Goal: Transaction & Acquisition: Purchase product/service

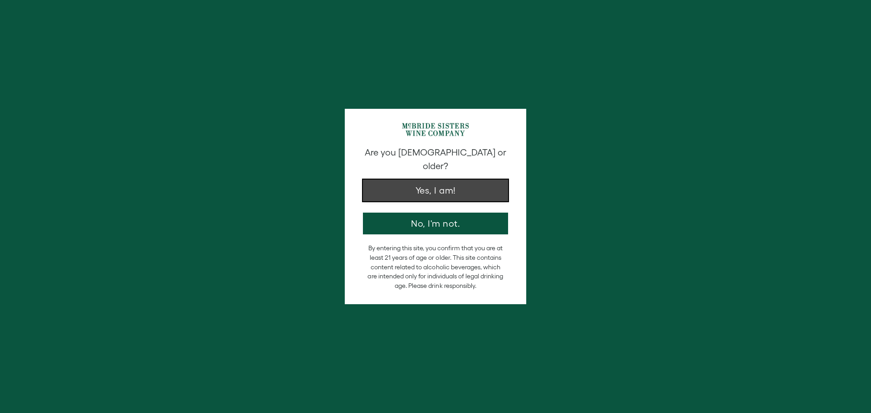
click at [443, 181] on button "Yes, I am!" at bounding box center [435, 191] width 145 height 22
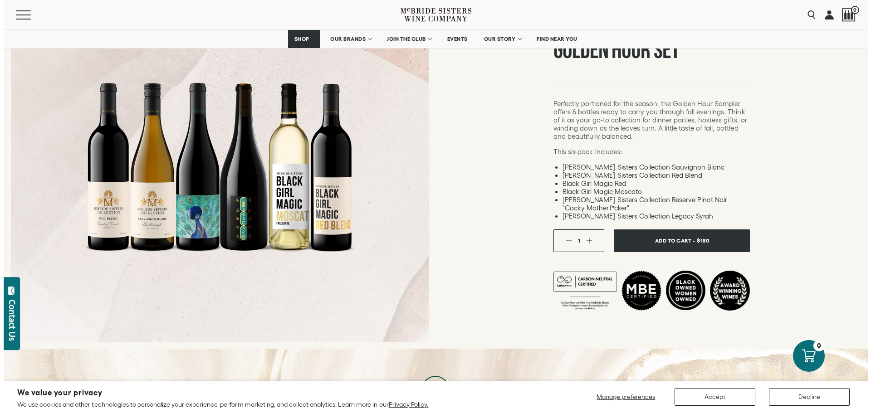
scroll to position [136, 0]
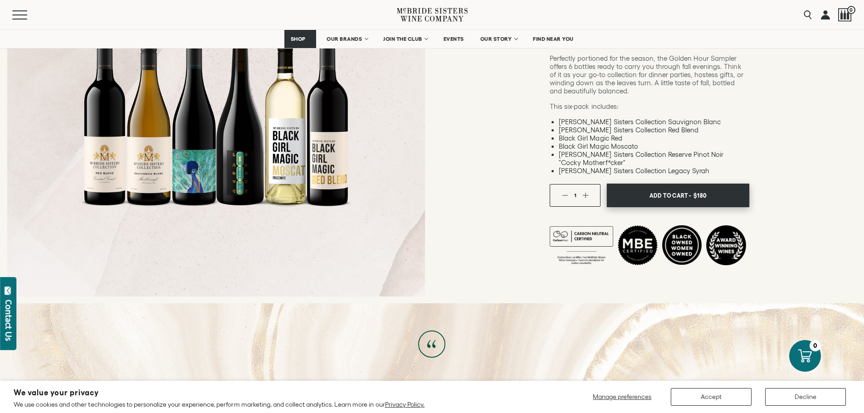
click at [678, 193] on span "Add To Cart -" at bounding box center [671, 196] width 42 height 14
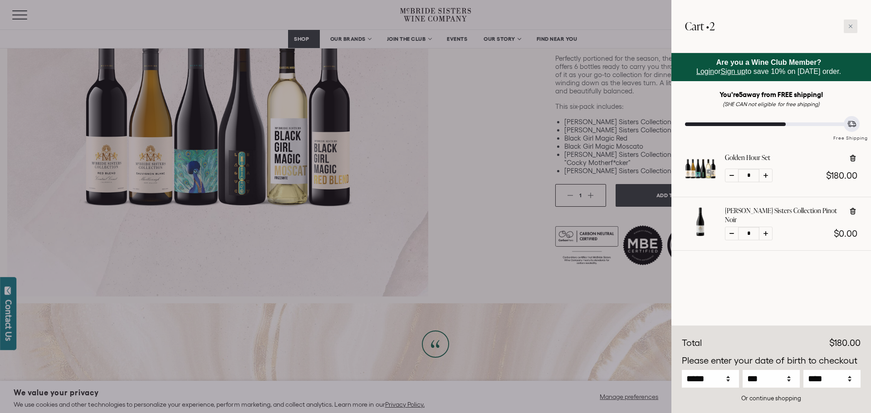
click at [847, 23] on div at bounding box center [851, 27] width 14 height 14
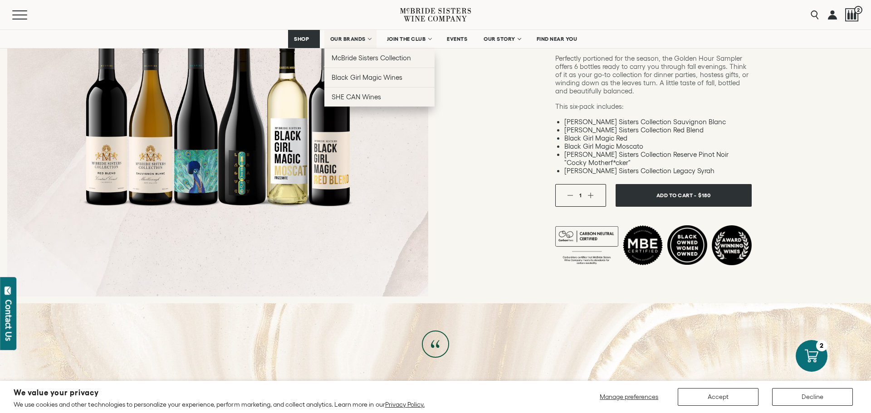
click at [357, 36] on span "OUR BRANDS" at bounding box center [347, 39] width 35 height 6
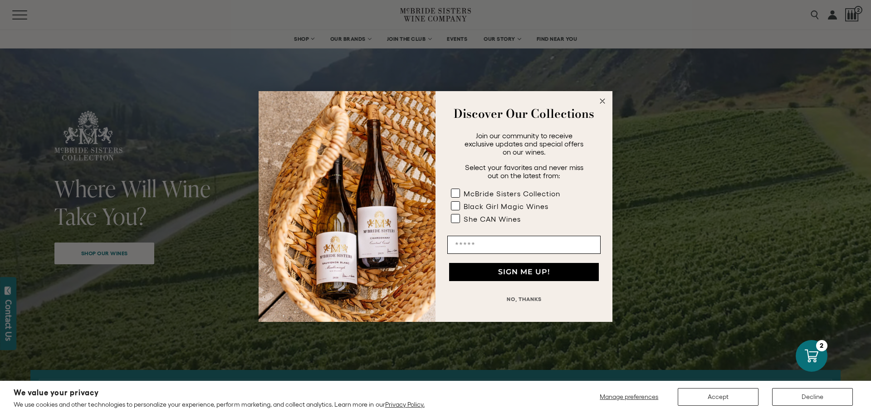
click at [604, 98] on circle "Close dialog" at bounding box center [602, 101] width 10 height 10
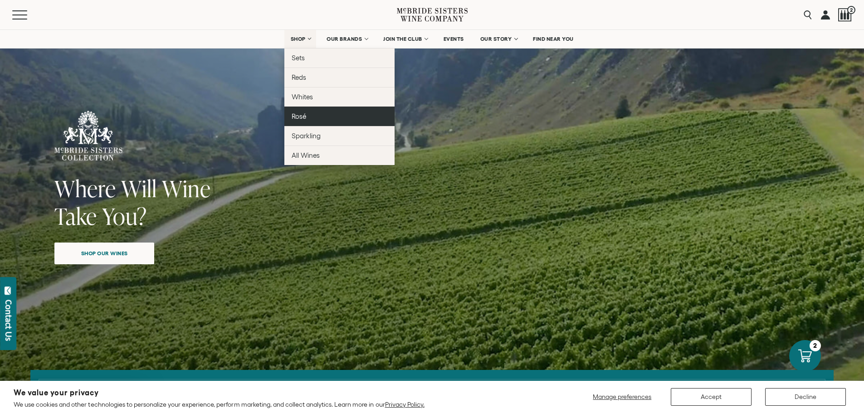
click at [307, 117] on link "Rosé" at bounding box center [339, 117] width 110 height 20
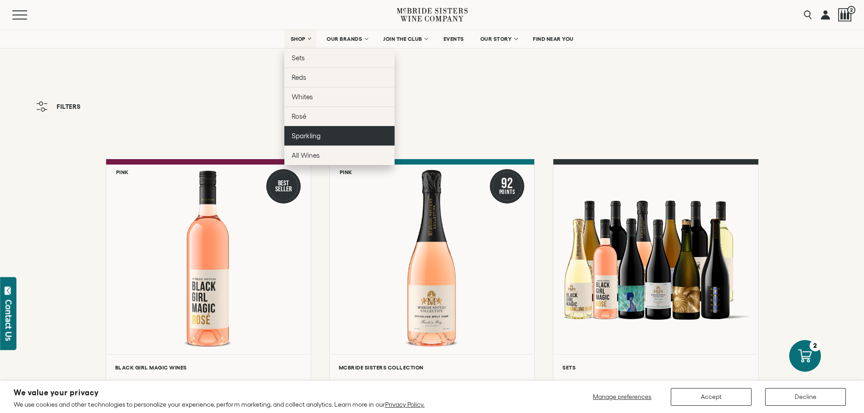
click at [323, 137] on link "Sparkling" at bounding box center [339, 136] width 110 height 20
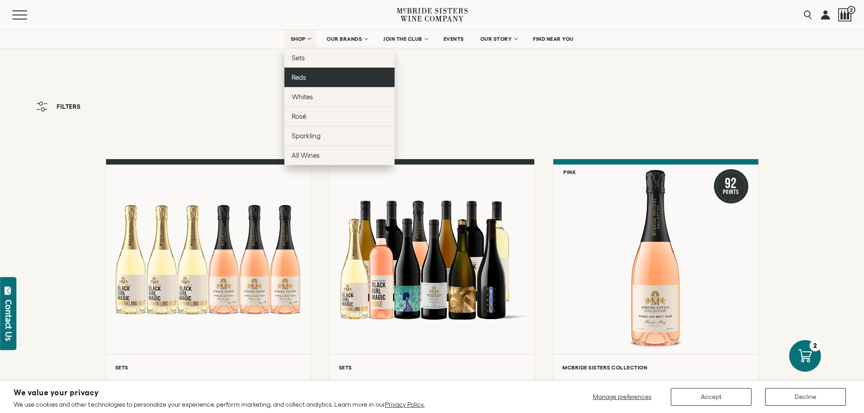
click at [309, 76] on link "Reds" at bounding box center [339, 78] width 110 height 20
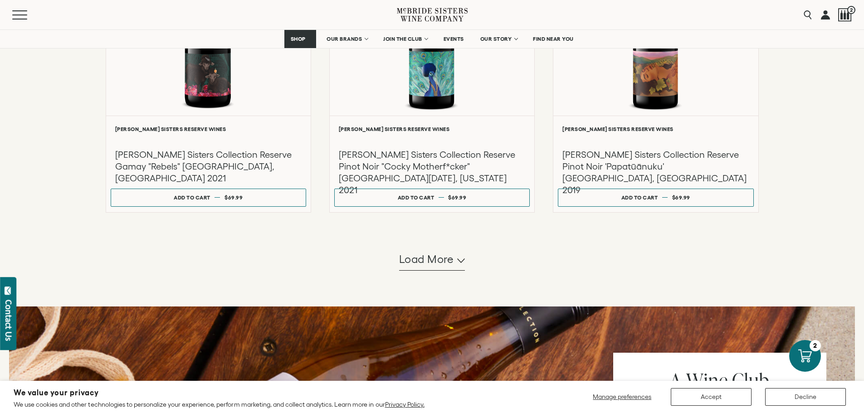
scroll to position [823, 0]
click at [462, 259] on icon "button" at bounding box center [461, 260] width 8 height 5
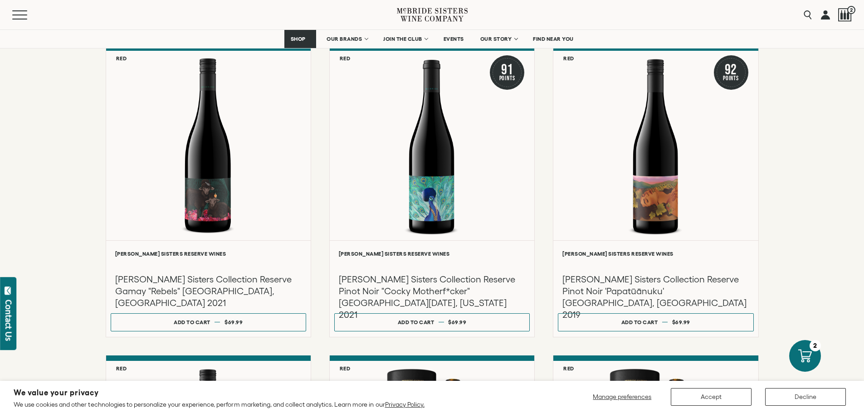
scroll to position [690, 0]
